Goal: Communication & Community: Participate in discussion

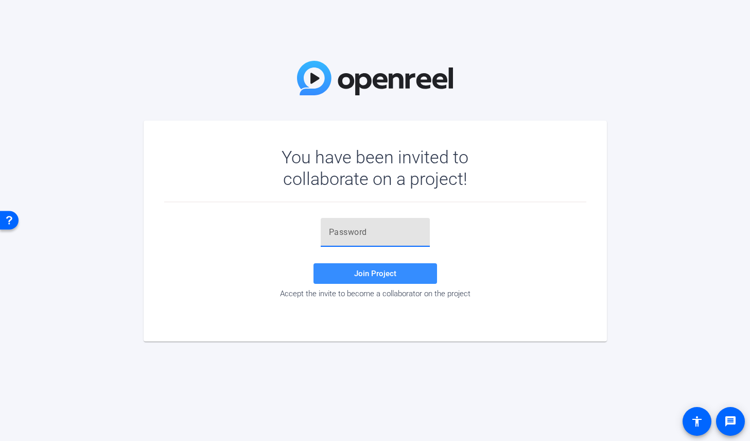
click at [341, 234] on input "text" at bounding box center [375, 232] width 93 height 12
paste input "ki#-mE"
type input "ki#-mE"
click at [382, 274] on span "Join Project" at bounding box center [375, 273] width 42 height 9
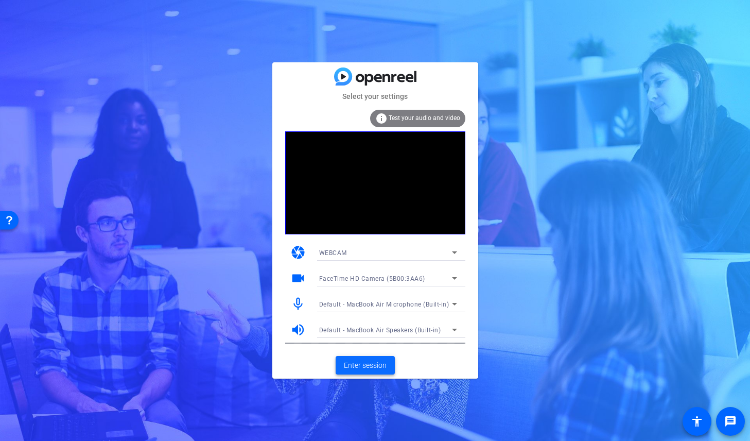
click at [383, 369] on span "Enter session" at bounding box center [365, 365] width 43 height 11
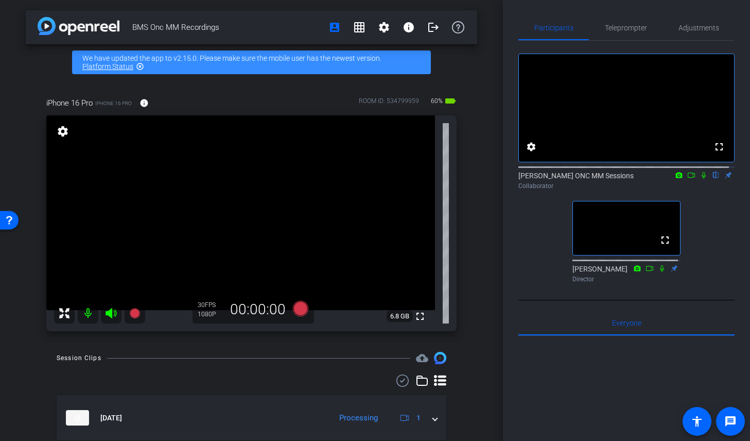
click at [687, 179] on icon at bounding box center [691, 174] width 8 height 7
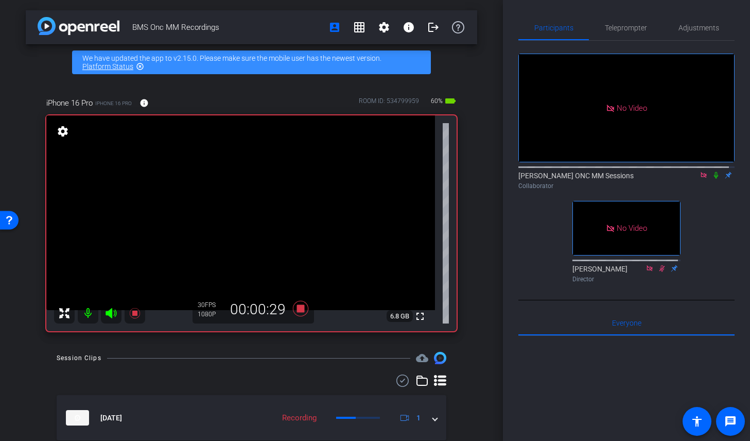
click at [714, 179] on icon at bounding box center [716, 175] width 4 height 7
click at [712, 179] on icon at bounding box center [716, 174] width 8 height 7
click at [714, 179] on icon at bounding box center [716, 175] width 4 height 7
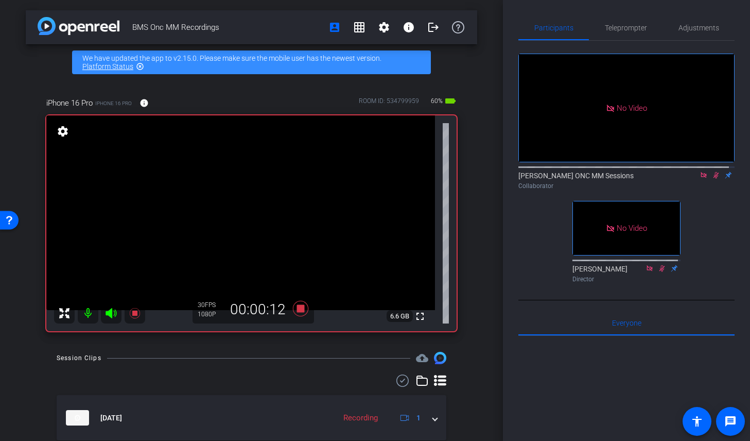
click at [714, 179] on icon at bounding box center [717, 175] width 6 height 7
click at [714, 179] on icon at bounding box center [716, 175] width 4 height 7
click at [714, 179] on icon at bounding box center [717, 175] width 6 height 7
click at [714, 179] on icon at bounding box center [716, 175] width 4 height 7
click at [712, 179] on icon at bounding box center [716, 174] width 8 height 7
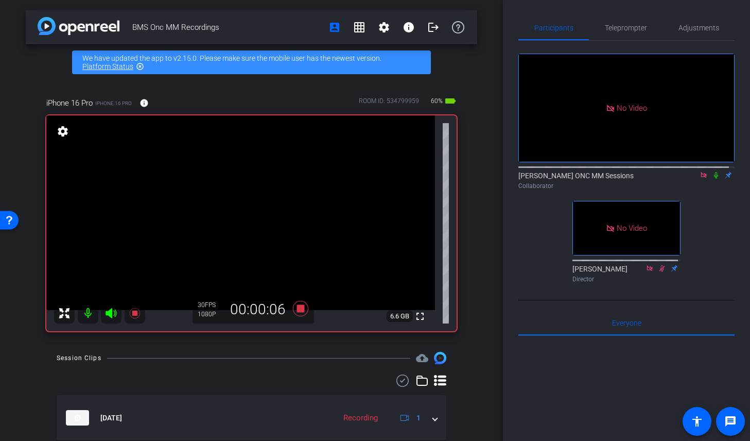
click at [712, 179] on icon at bounding box center [716, 174] width 8 height 7
click at [700, 179] on icon at bounding box center [704, 174] width 8 height 7
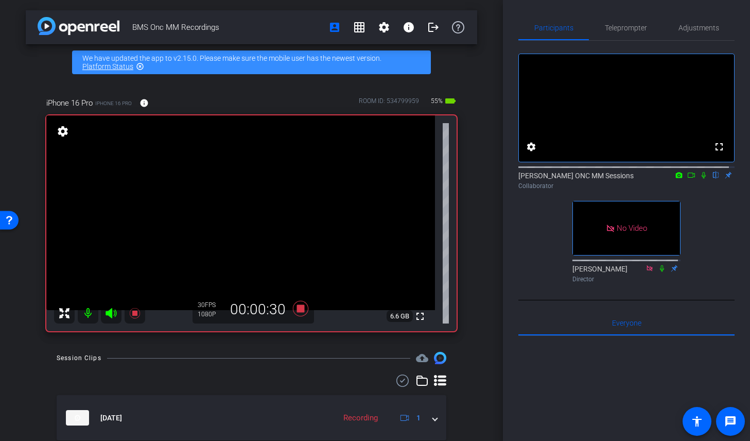
click at [687, 179] on icon at bounding box center [691, 174] width 8 height 7
click at [712, 179] on icon at bounding box center [716, 174] width 8 height 7
click at [700, 180] on mat-icon at bounding box center [704, 174] width 12 height 9
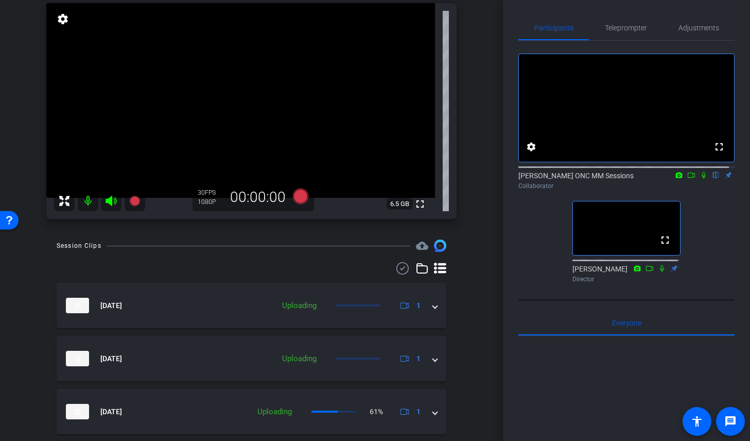
scroll to position [110, 0]
